Goal: Find specific page/section: Find specific page/section

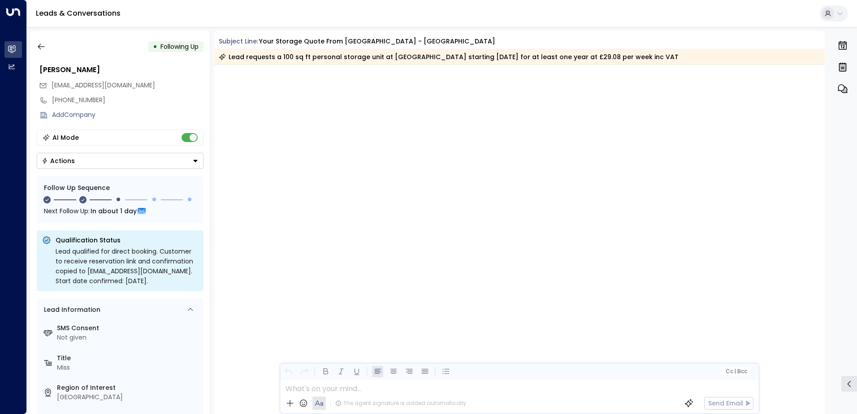
scroll to position [939, 0]
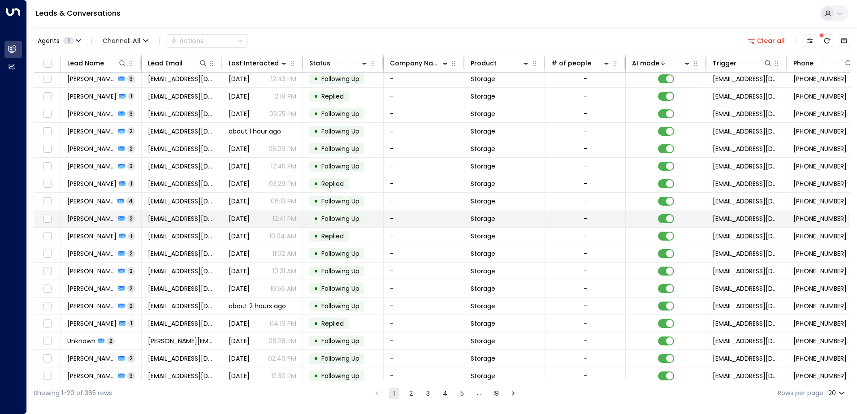
scroll to position [44, 0]
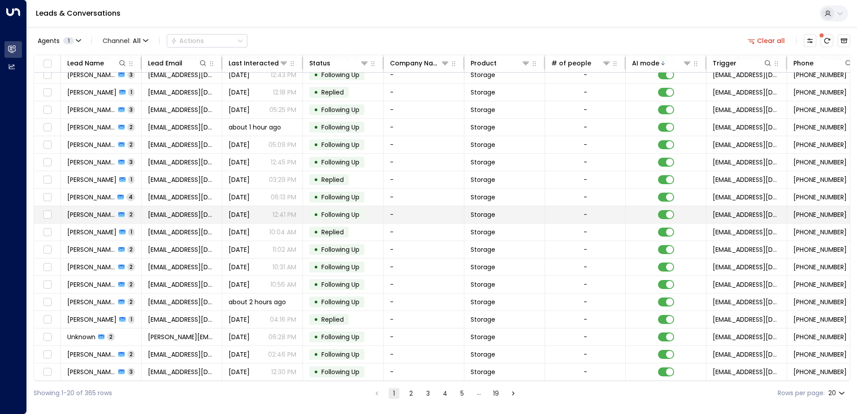
drag, startPoint x: 135, startPoint y: 182, endPoint x: 134, endPoint y: 218, distance: 36.8
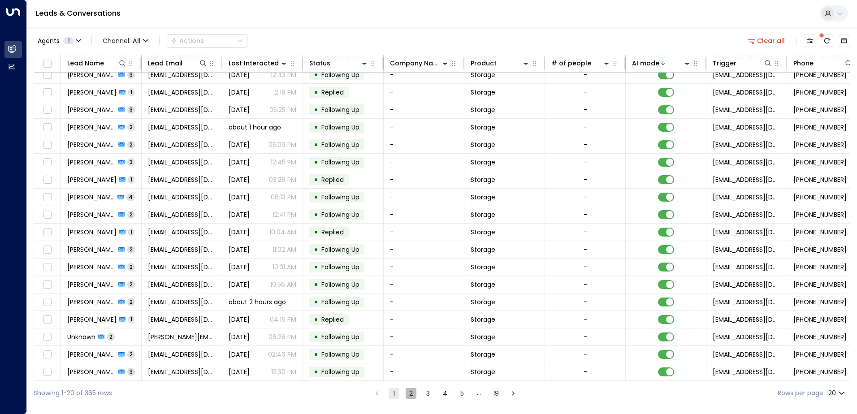
click at [409, 394] on button "2" at bounding box center [411, 393] width 11 height 11
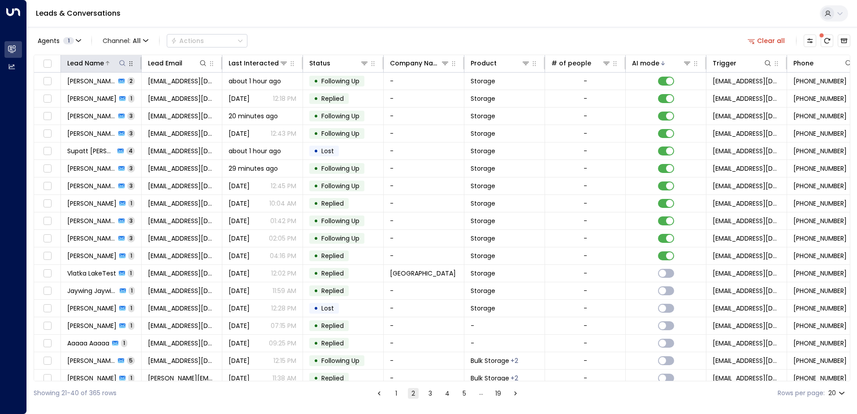
click at [121, 64] on icon at bounding box center [122, 63] width 7 height 7
type input "****"
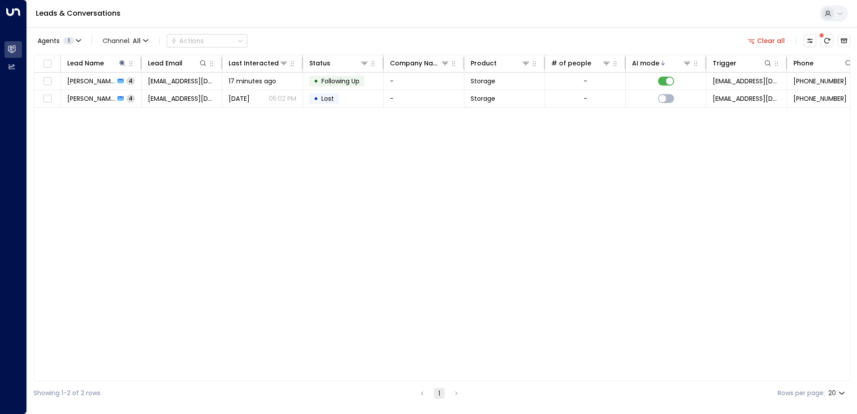
click at [296, 147] on div "Lead Name Lead Email Last Interacted Status Company Name Product # of people AI…" at bounding box center [442, 218] width 817 height 327
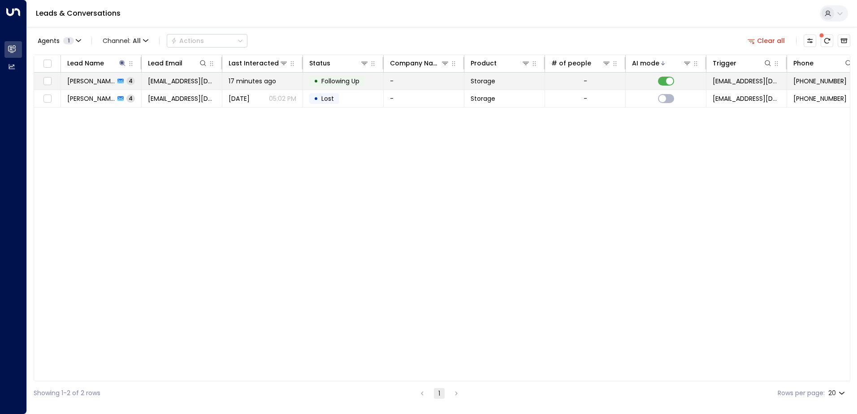
click at [375, 83] on td "• Following Up" at bounding box center [343, 81] width 81 height 17
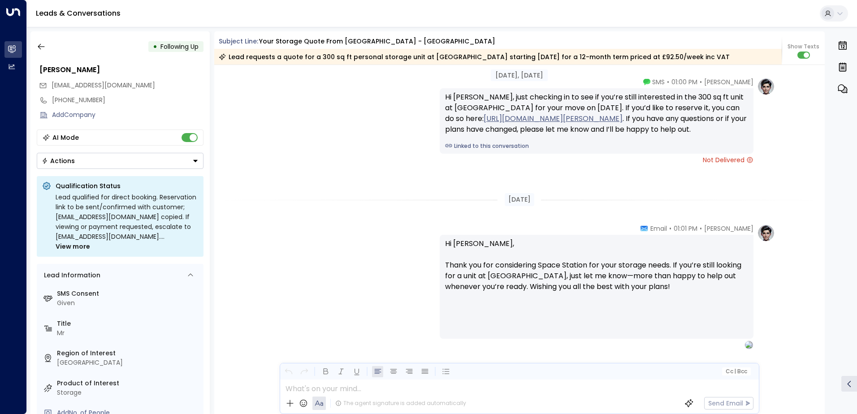
scroll to position [1310, 0]
